Goal: Task Accomplishment & Management: Use online tool/utility

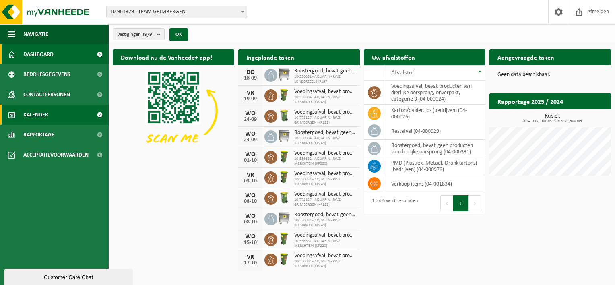
click at [101, 113] on span at bounding box center [100, 115] width 18 height 20
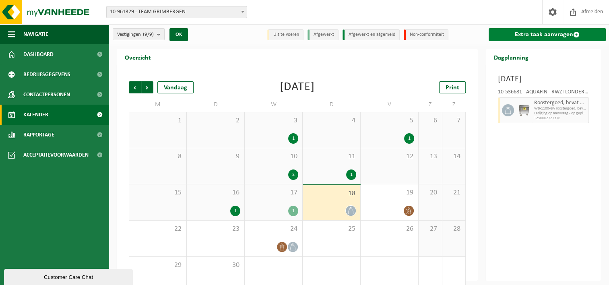
click at [536, 35] on link "Extra taak aanvragen" at bounding box center [546, 34] width 117 height 13
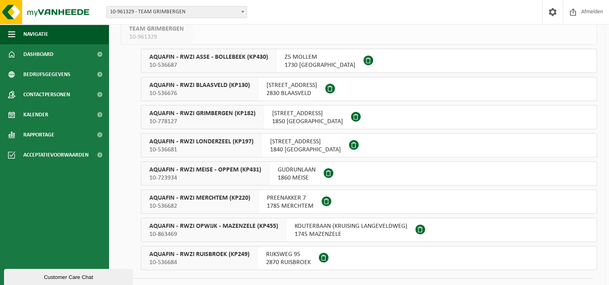
scroll to position [76, 0]
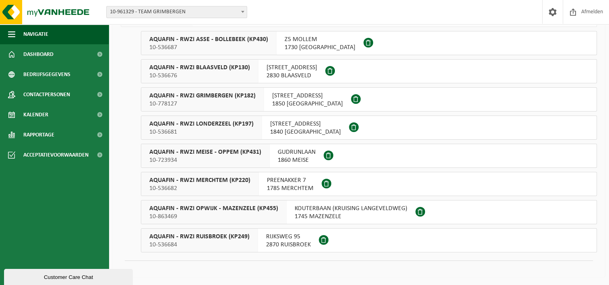
click at [225, 189] on span "10-536682" at bounding box center [199, 188] width 101 height 8
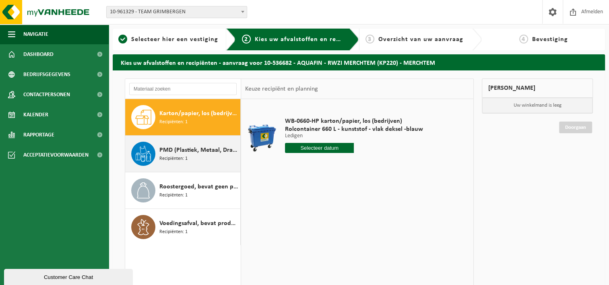
click at [202, 159] on div "PMD (Plastiek, Metaal, Drankkartons) (bedrijven) Recipiënten: 1" at bounding box center [198, 154] width 79 height 24
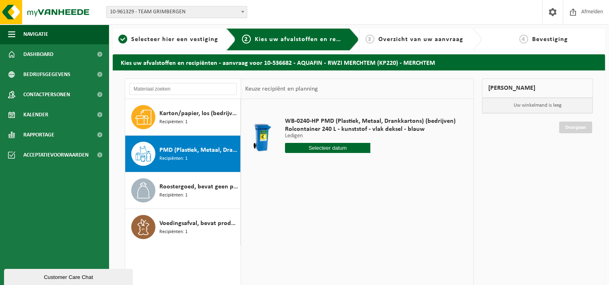
click at [344, 147] on input "text" at bounding box center [327, 148] width 85 height 10
click at [348, 217] on div "19" at bounding box center [349, 219] width 14 height 13
type input "Van 2025-09-19"
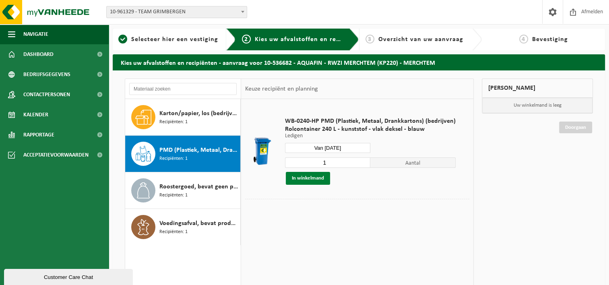
click at [323, 181] on button "In winkelmand" at bounding box center [308, 178] width 44 height 13
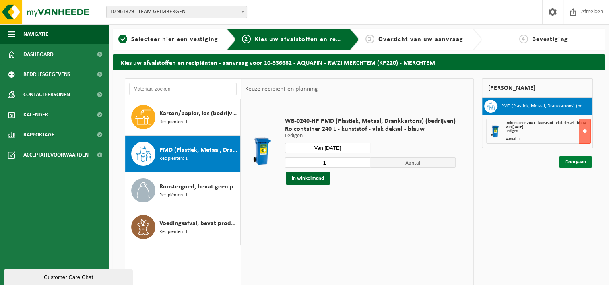
click at [581, 163] on link "Doorgaan" at bounding box center [575, 162] width 33 height 12
